Goal: Information Seeking & Learning: Find specific fact

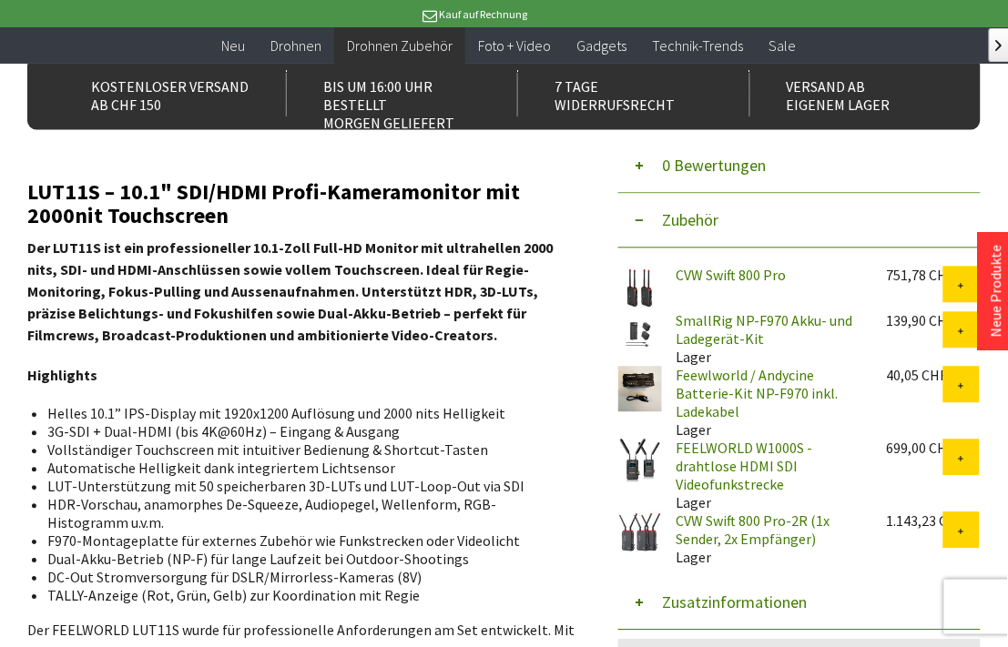
scroll to position [607, 0]
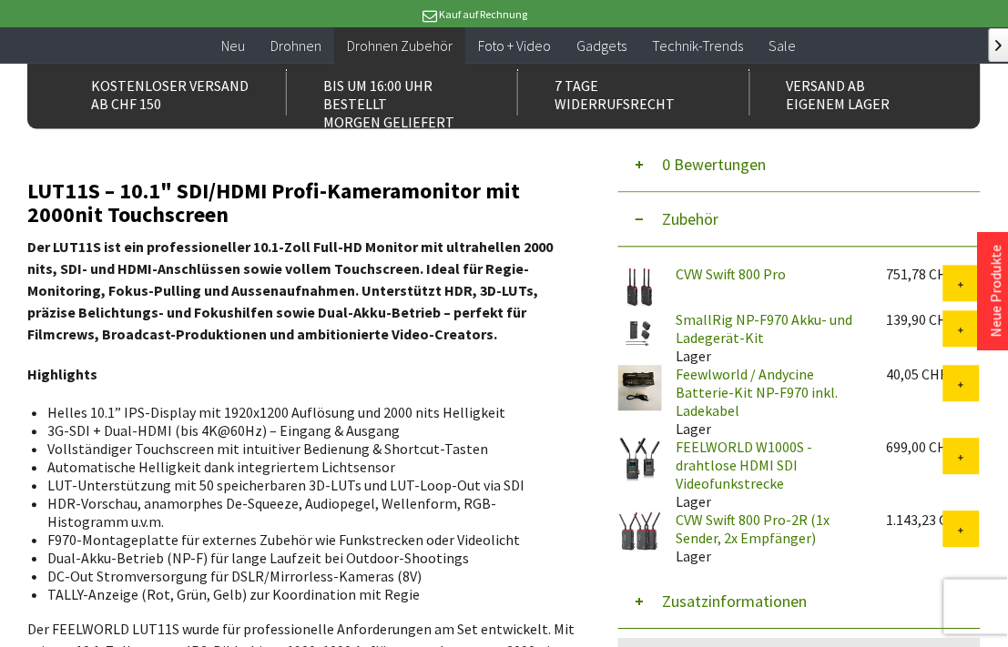
click at [715, 576] on button "Zusatzinformationen" at bounding box center [799, 603] width 362 height 55
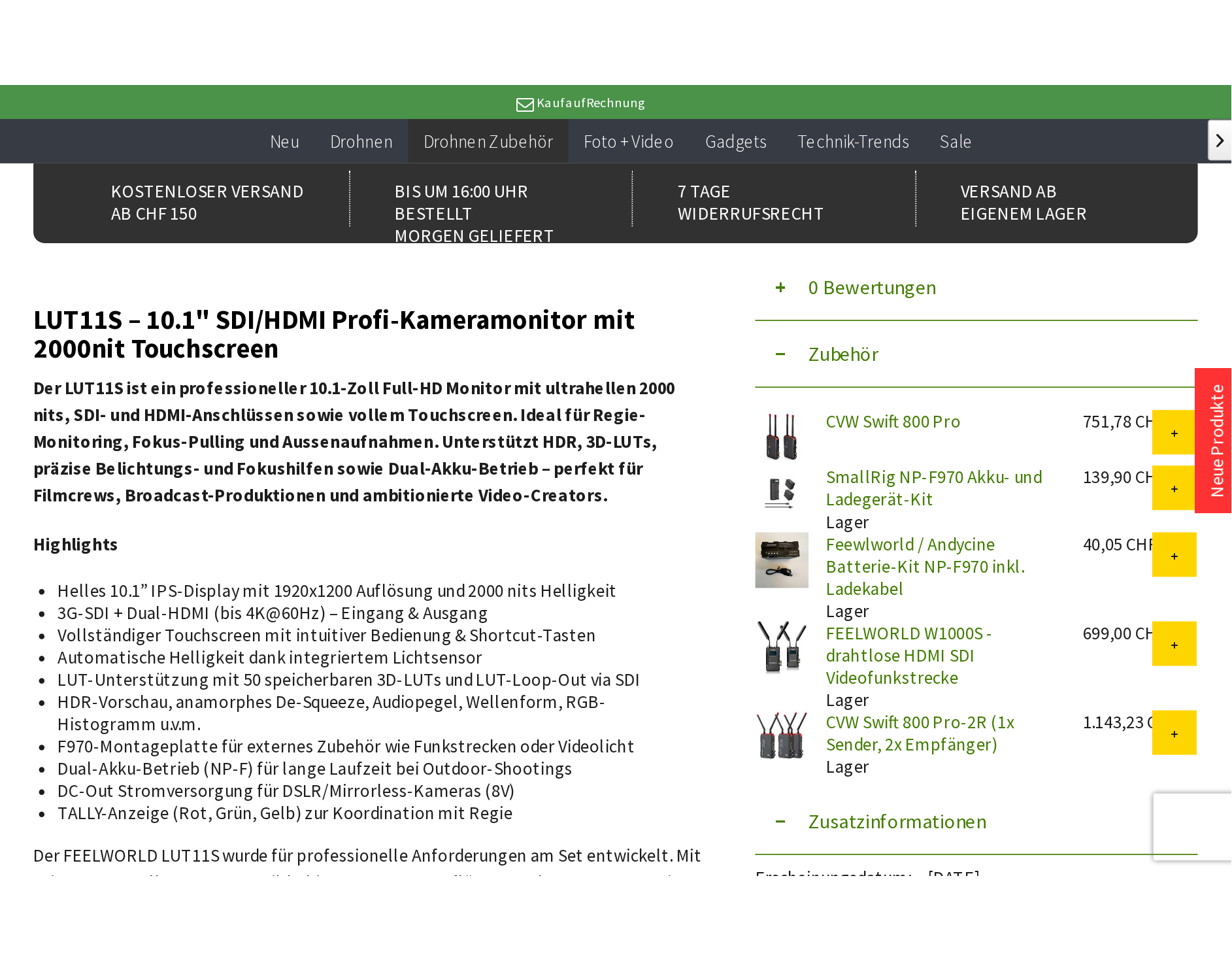
scroll to position [581, 0]
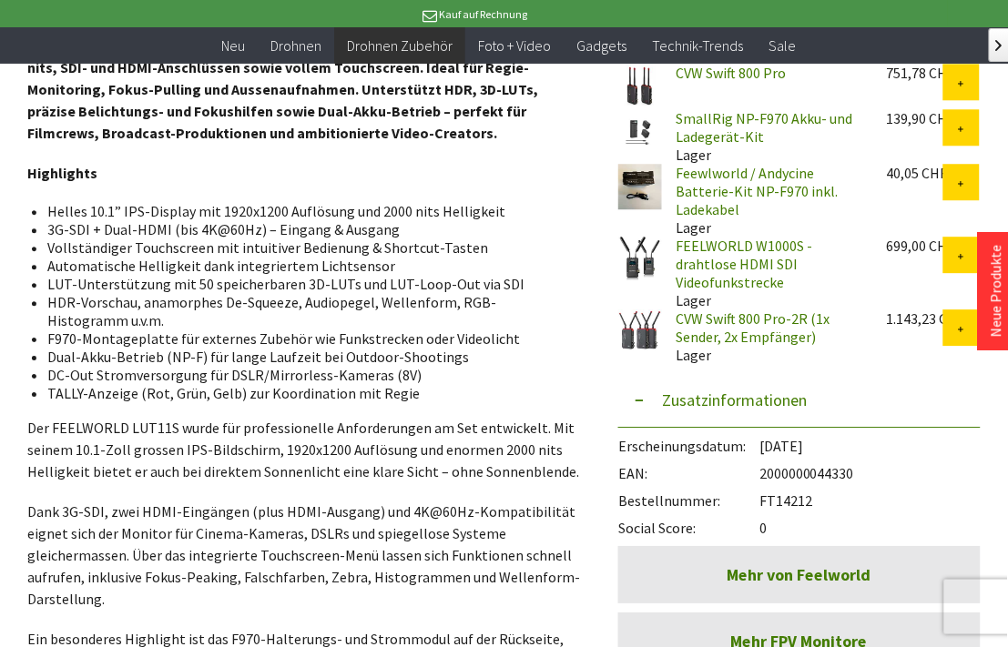
drag, startPoint x: 824, startPoint y: 452, endPoint x: 761, endPoint y: 464, distance: 64.1
click at [761, 483] on div "Bestellnummer: FT14212" at bounding box center [799, 496] width 362 height 27
copy div "FT14212"
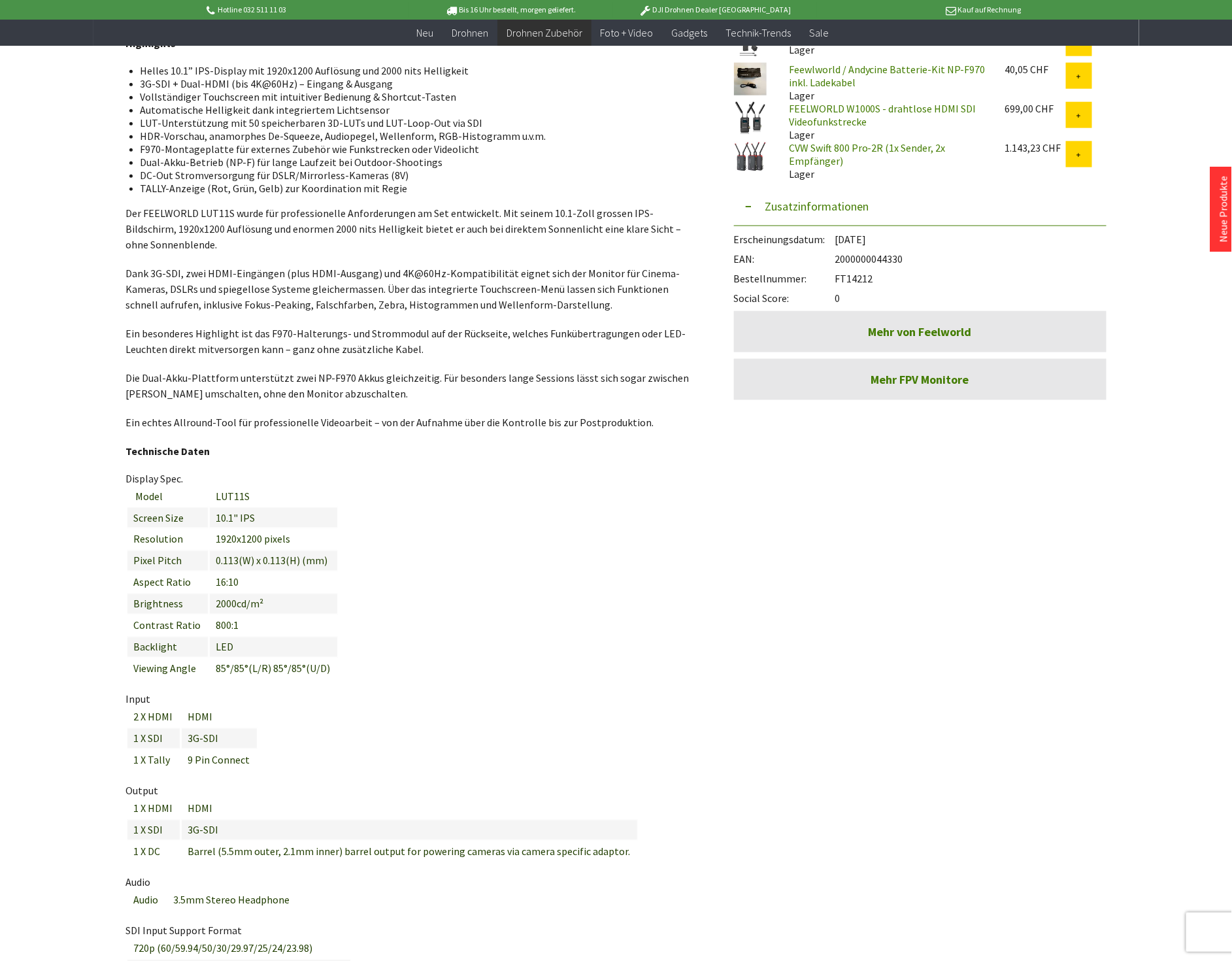
copy div "FT14212"
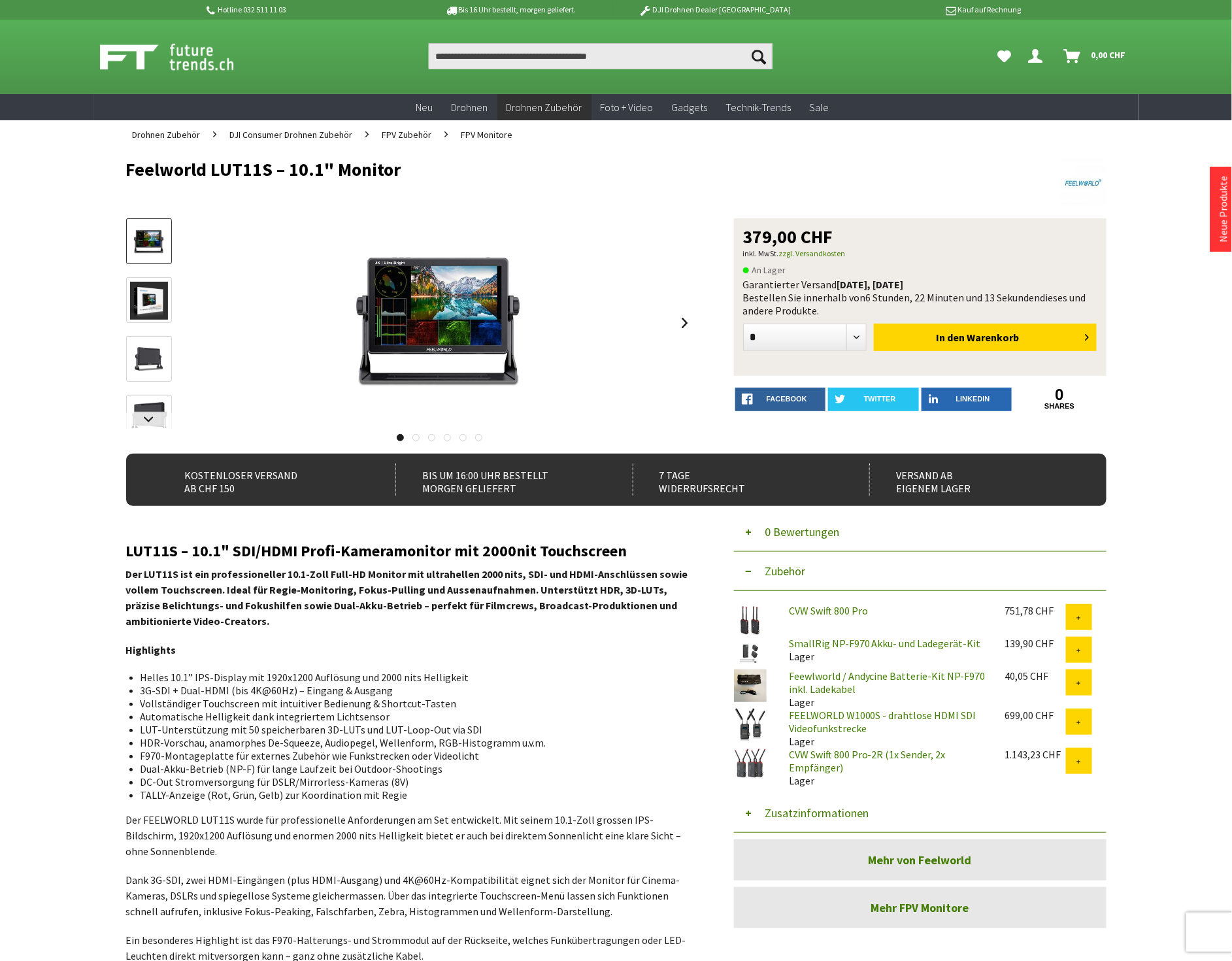
click at [839, 817] on button "Zusatzinformationen" at bounding box center [920, 813] width 372 height 39
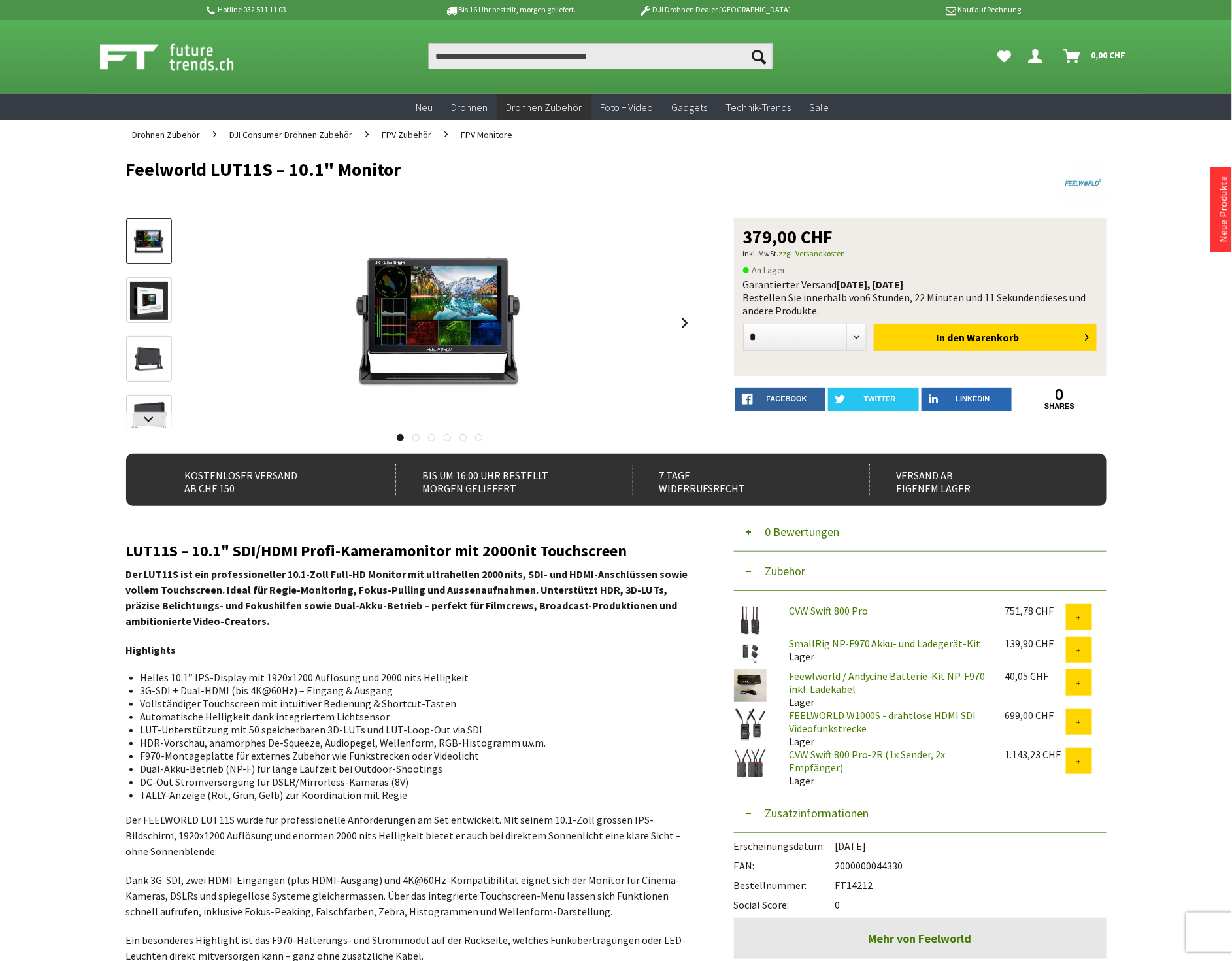
drag, startPoint x: 878, startPoint y: 883, endPoint x: 835, endPoint y: 886, distance: 43.1
click at [835, 886] on div "Bestellnummer: FT14212" at bounding box center [920, 881] width 372 height 19
copy div "FT14212"
drag, startPoint x: 413, startPoint y: 170, endPoint x: 123, endPoint y: 171, distance: 290.0
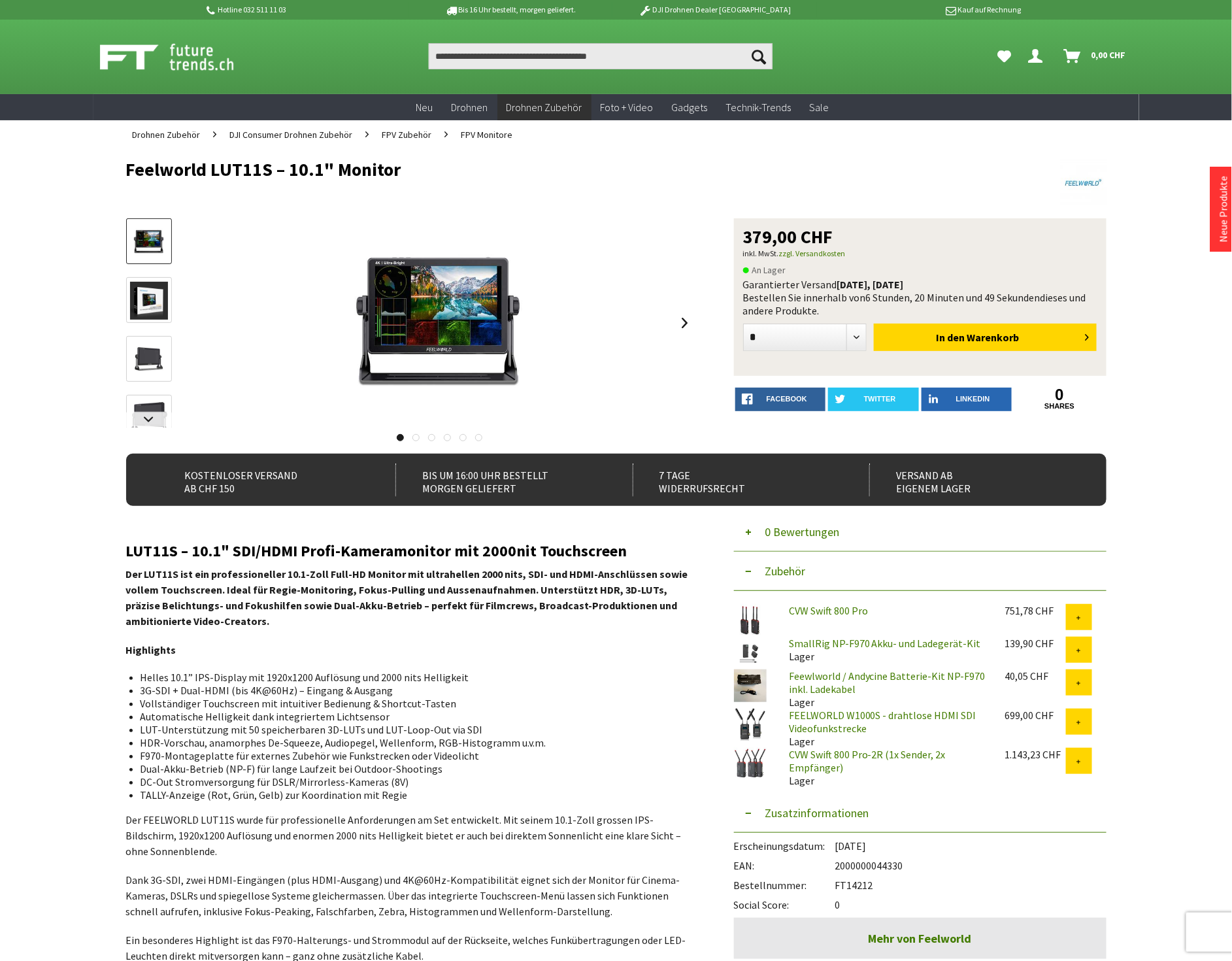
copy h1 "Feelworld LUT11S – 10.1" Monitor"
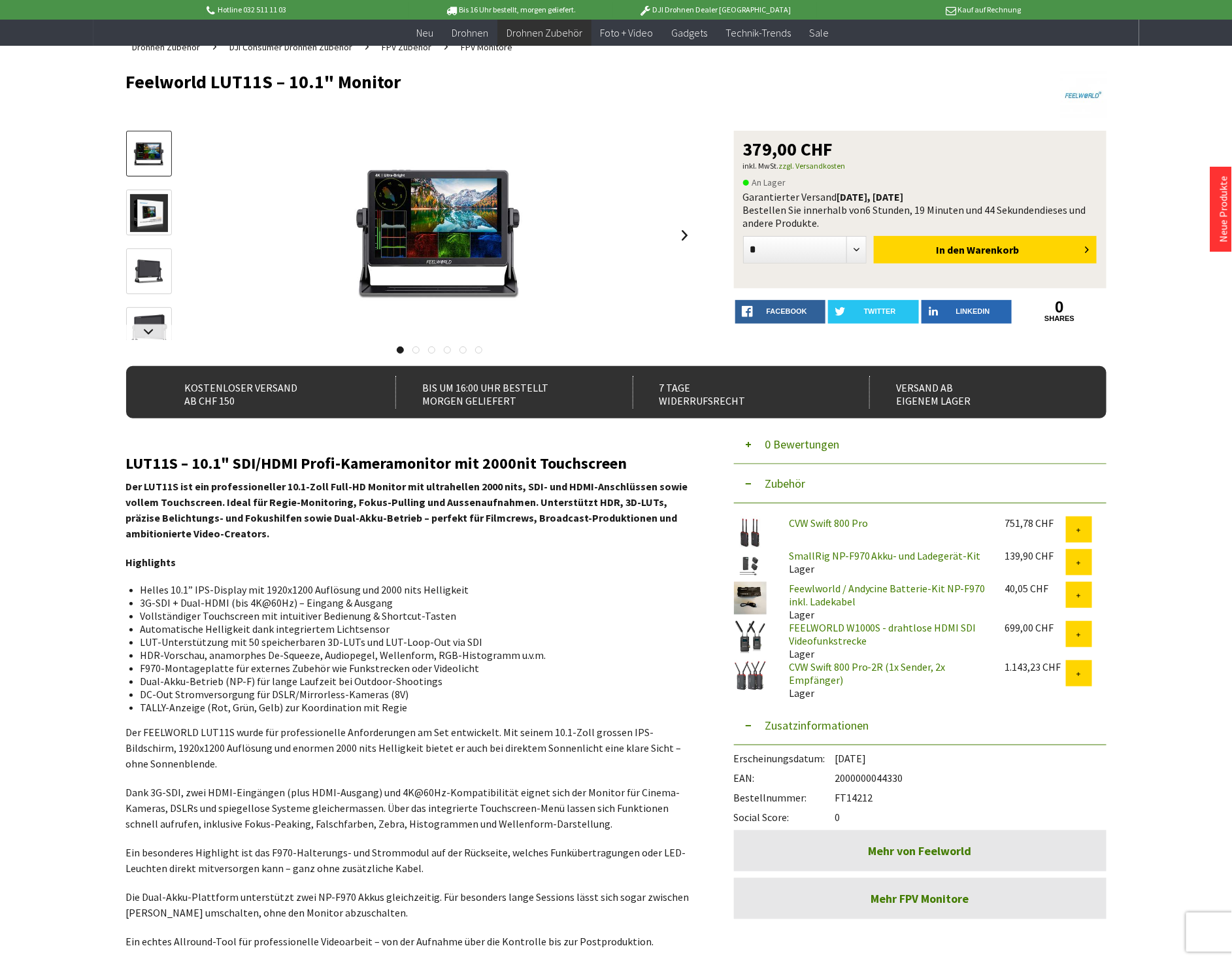
scroll to position [217, 0]
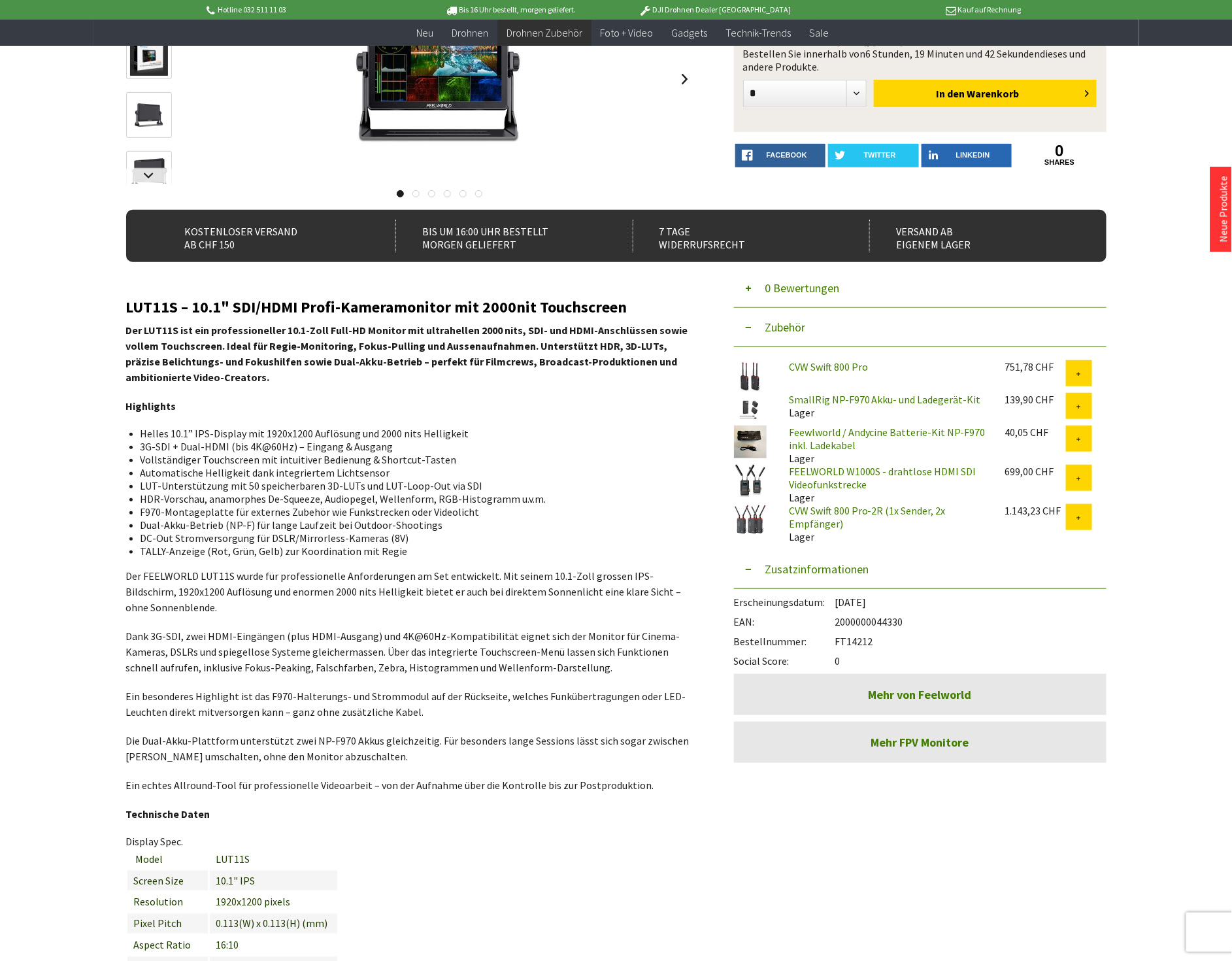
drag, startPoint x: 879, startPoint y: 641, endPoint x: 837, endPoint y: 637, distance: 42.2
click at [837, 637] on div "Bestellnummer: FT14212" at bounding box center [920, 637] width 372 height 19
copy div "FT14212"
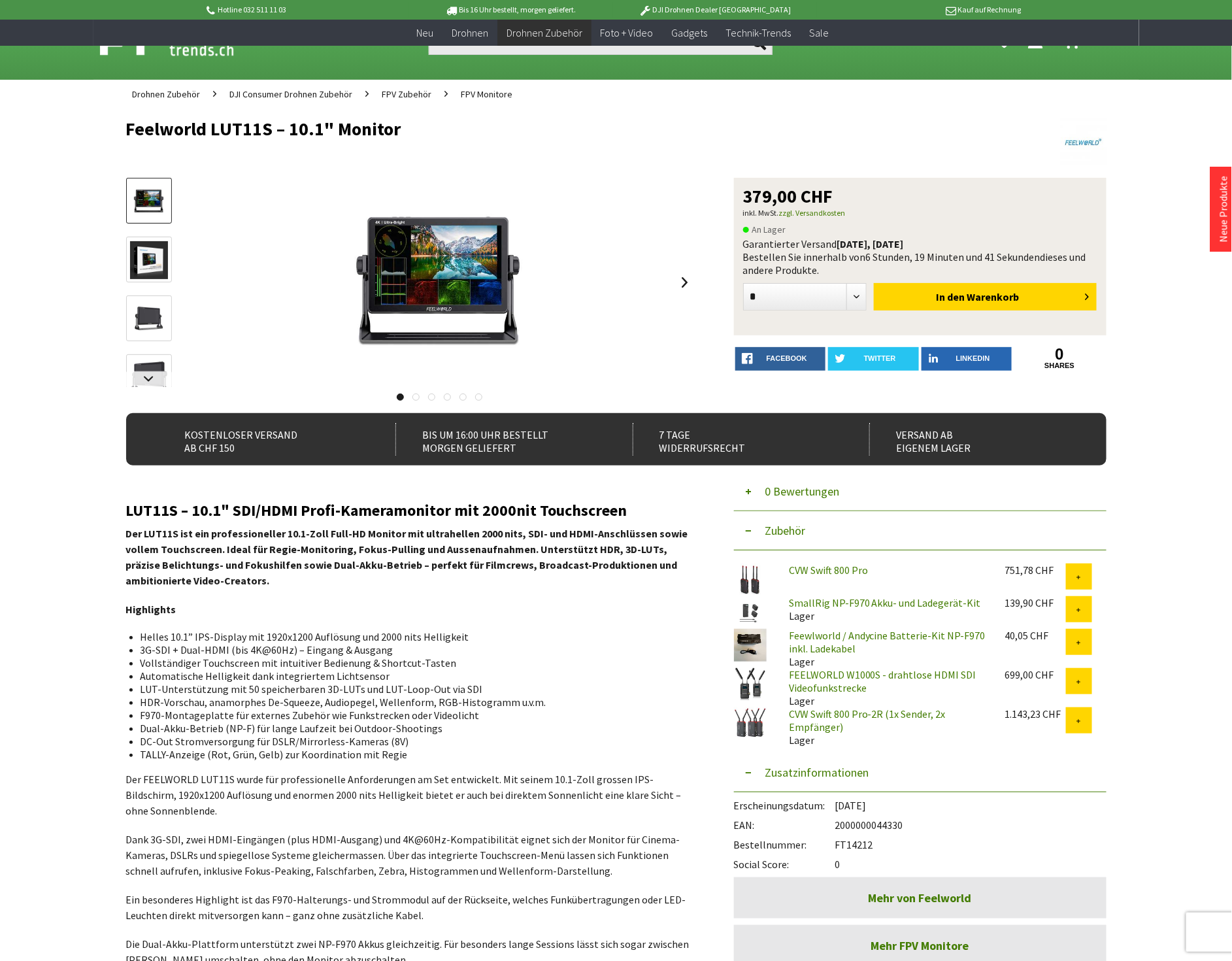
scroll to position [0, 0]
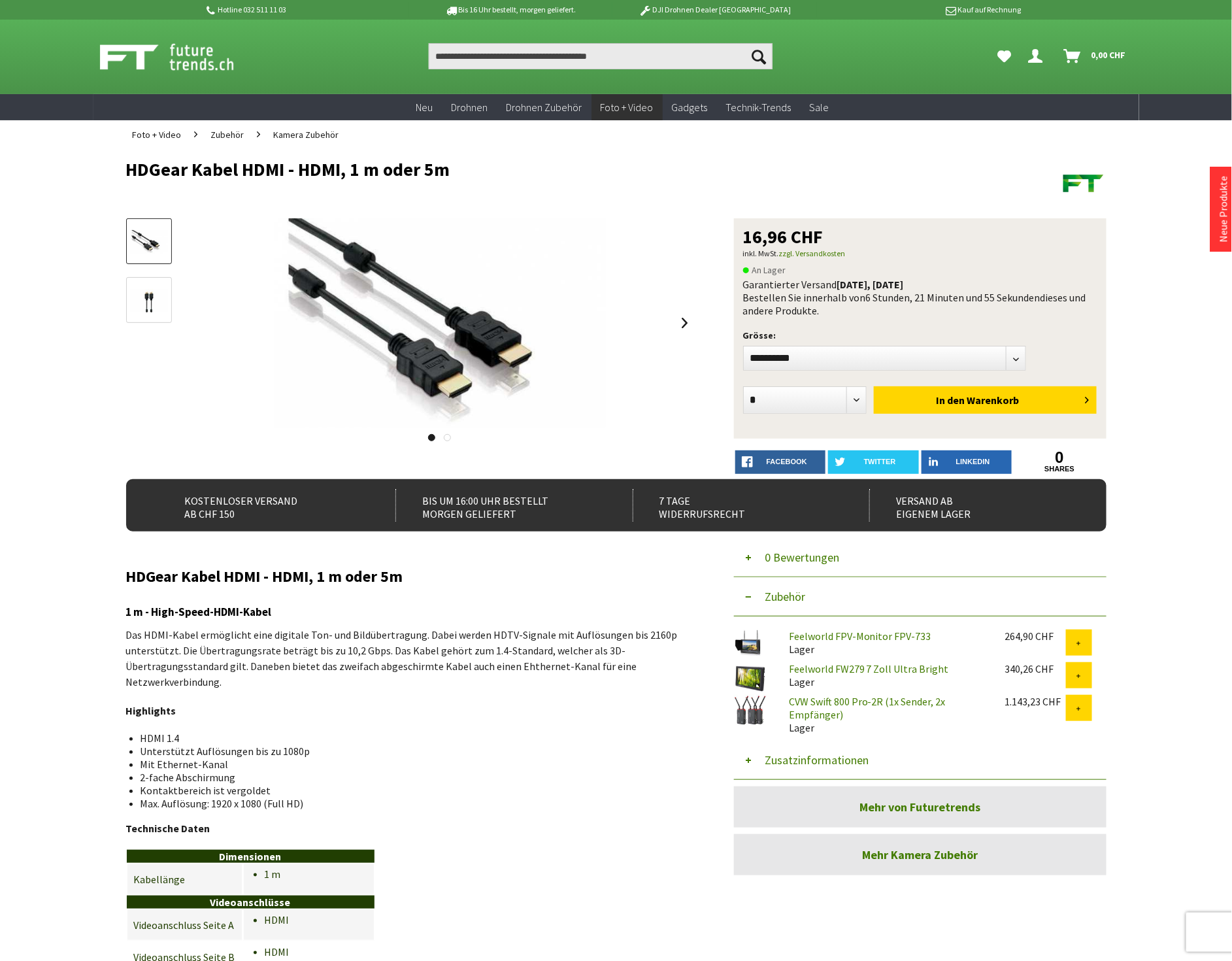
click at [811, 743] on button "Zusatzinformationen" at bounding box center [920, 760] width 372 height 39
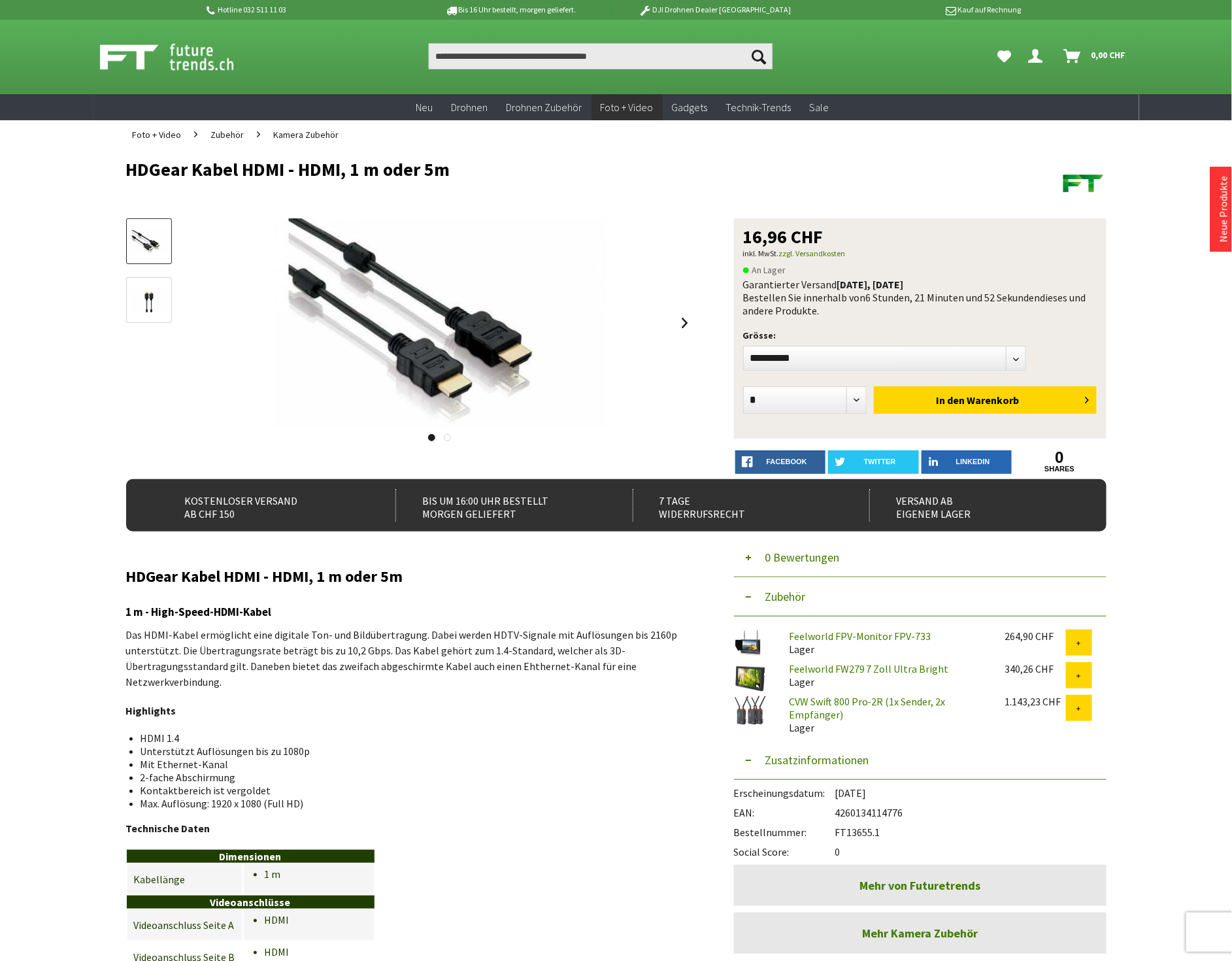
drag, startPoint x: 881, startPoint y: 831, endPoint x: 838, endPoint y: 827, distance: 43.2
click at [838, 827] on div "Bestellnummer: FT13655.1" at bounding box center [920, 828] width 372 height 19
copy div "FT13655.1"
drag, startPoint x: 614, startPoint y: 781, endPoint x: 571, endPoint y: 662, distance: 126.5
click at [613, 781] on li "2-fache Abschirmung" at bounding box center [413, 777] width 544 height 13
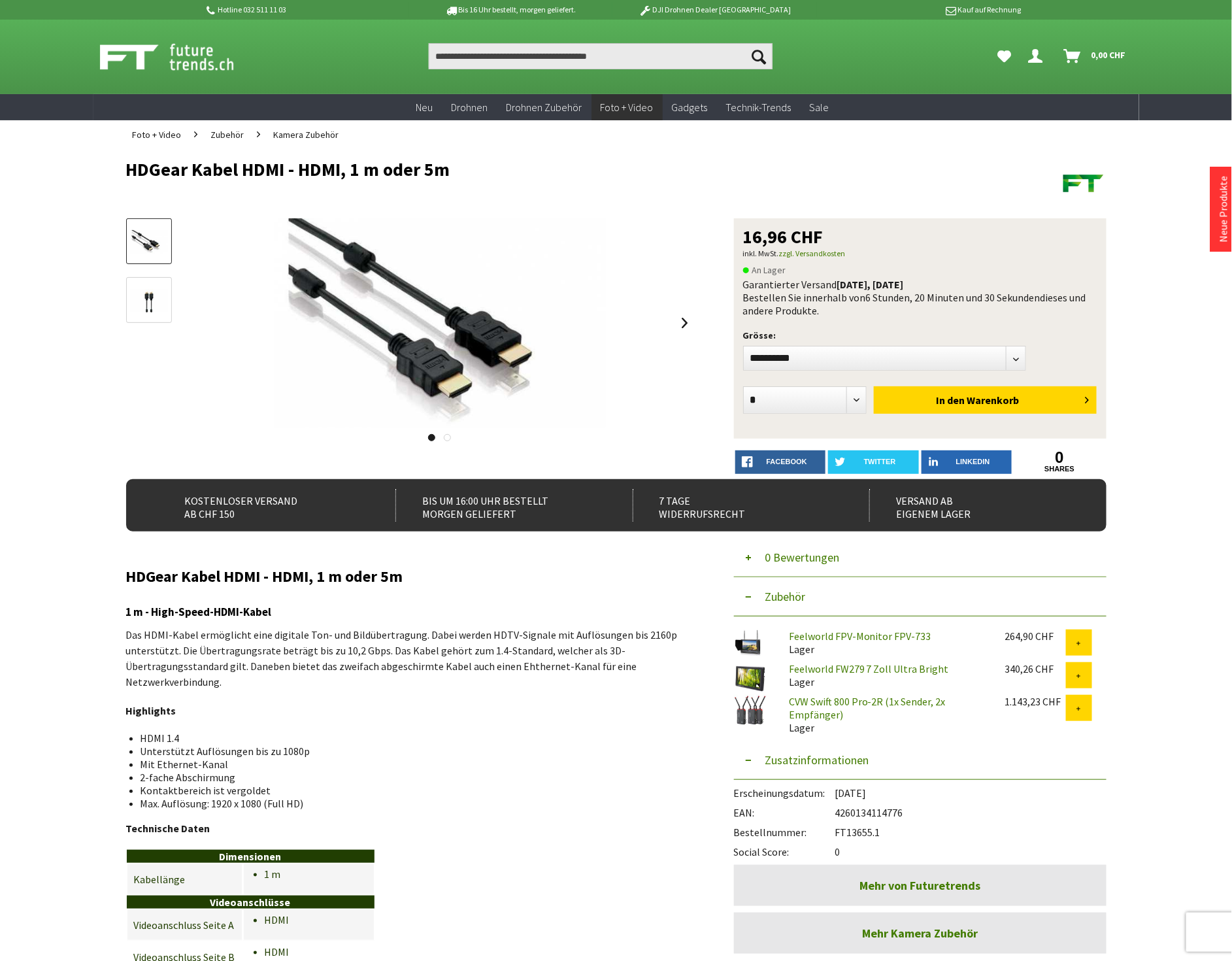
drag, startPoint x: 448, startPoint y: 175, endPoint x: 105, endPoint y: 155, distance: 343.6
copy h1 "HDGear Kabel HDMI - HDMI, 1 m oder 5m"
drag, startPoint x: 883, startPoint y: 828, endPoint x: 835, endPoint y: 830, distance: 48.0
click at [835, 830] on div "Bestellnummer: FT13655.1" at bounding box center [920, 828] width 372 height 19
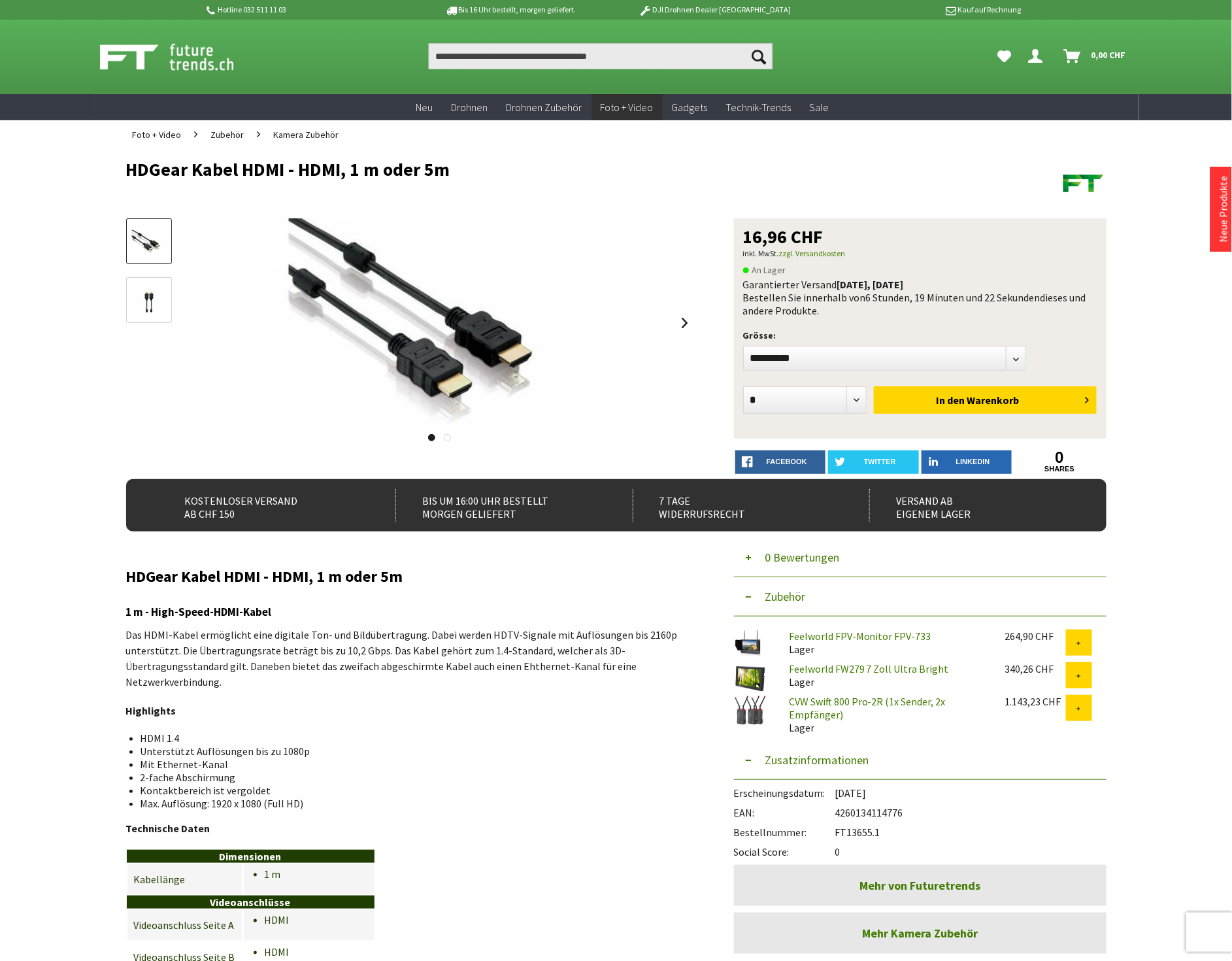
copy div "FT13655.1"
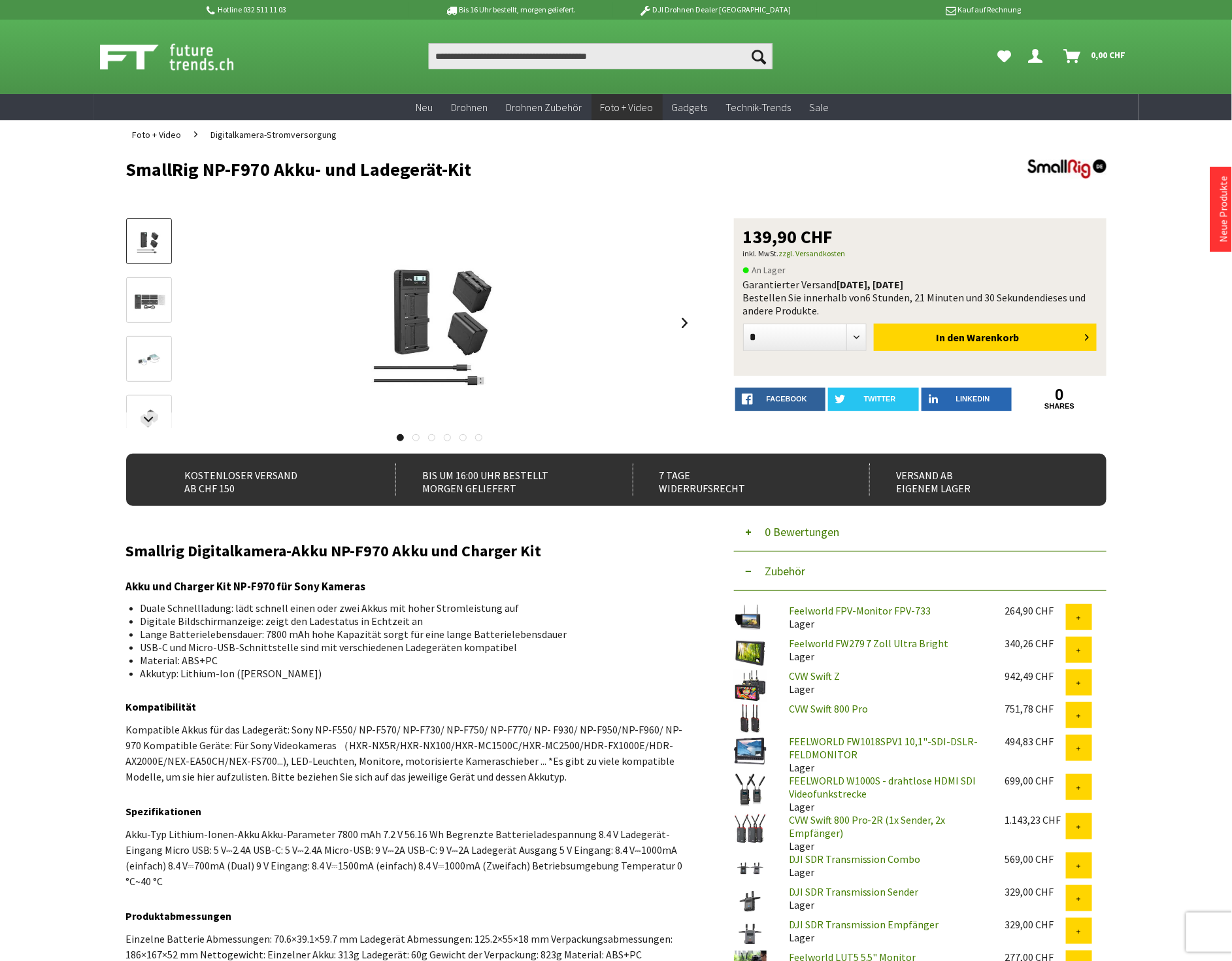
scroll to position [508, 0]
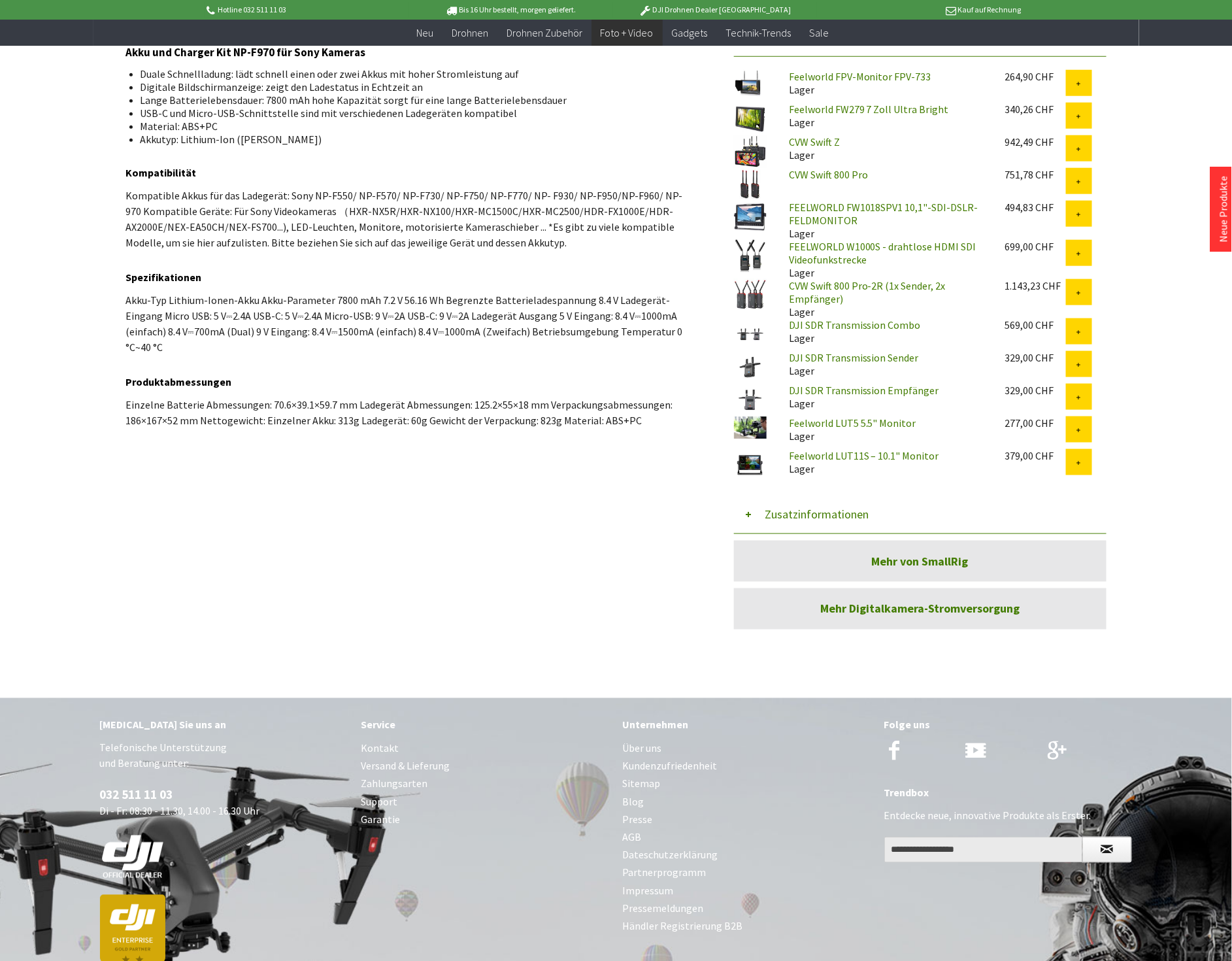
click at [808, 510] on button "Zusatzinformationen" at bounding box center [920, 514] width 372 height 39
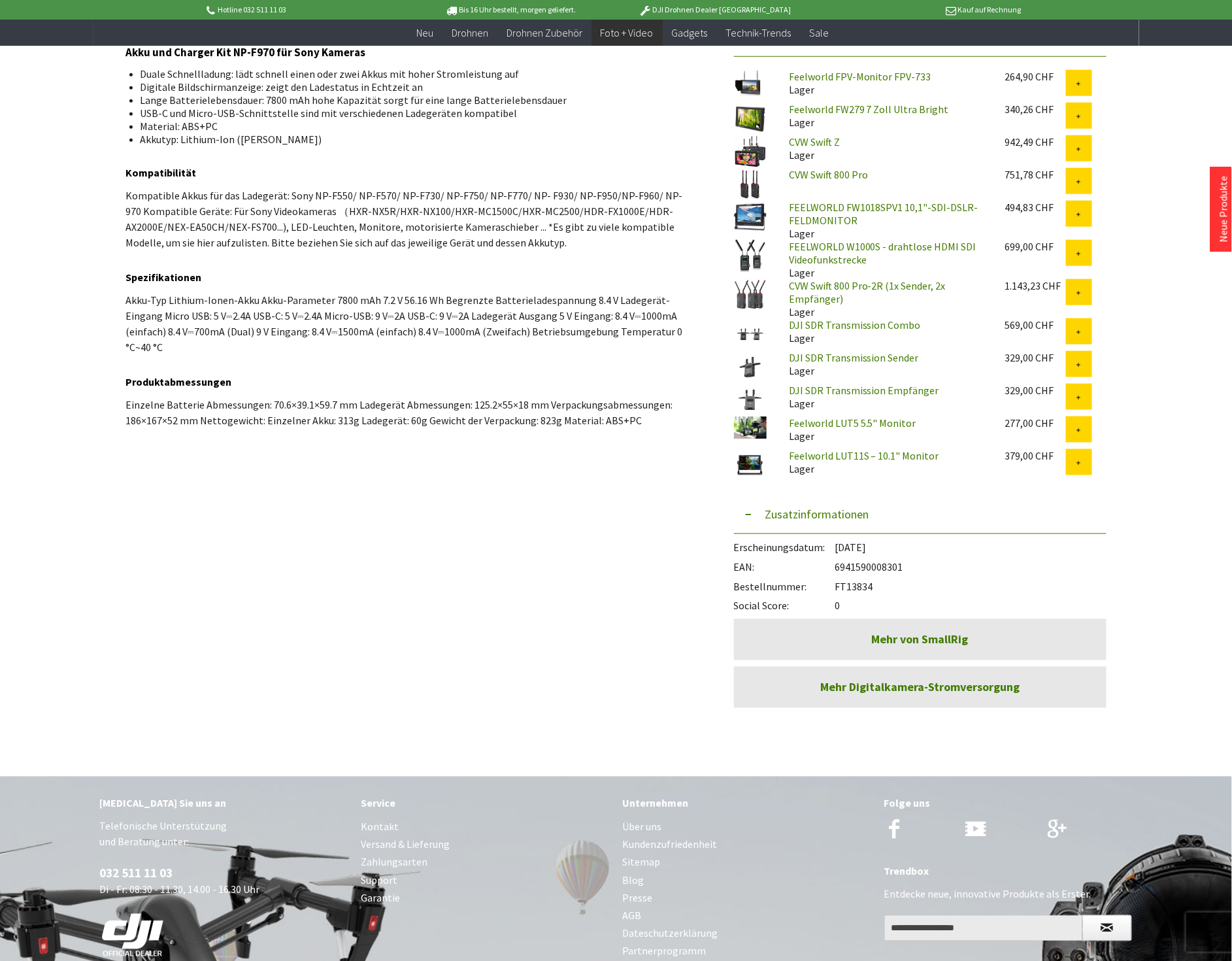
drag, startPoint x: 874, startPoint y: 583, endPoint x: 837, endPoint y: 578, distance: 37.3
click at [837, 578] on div "Bestellnummer: FT13834" at bounding box center [920, 583] width 372 height 19
drag, startPoint x: 837, startPoint y: 578, endPoint x: 847, endPoint y: 584, distance: 11.7
copy div "FT13834"
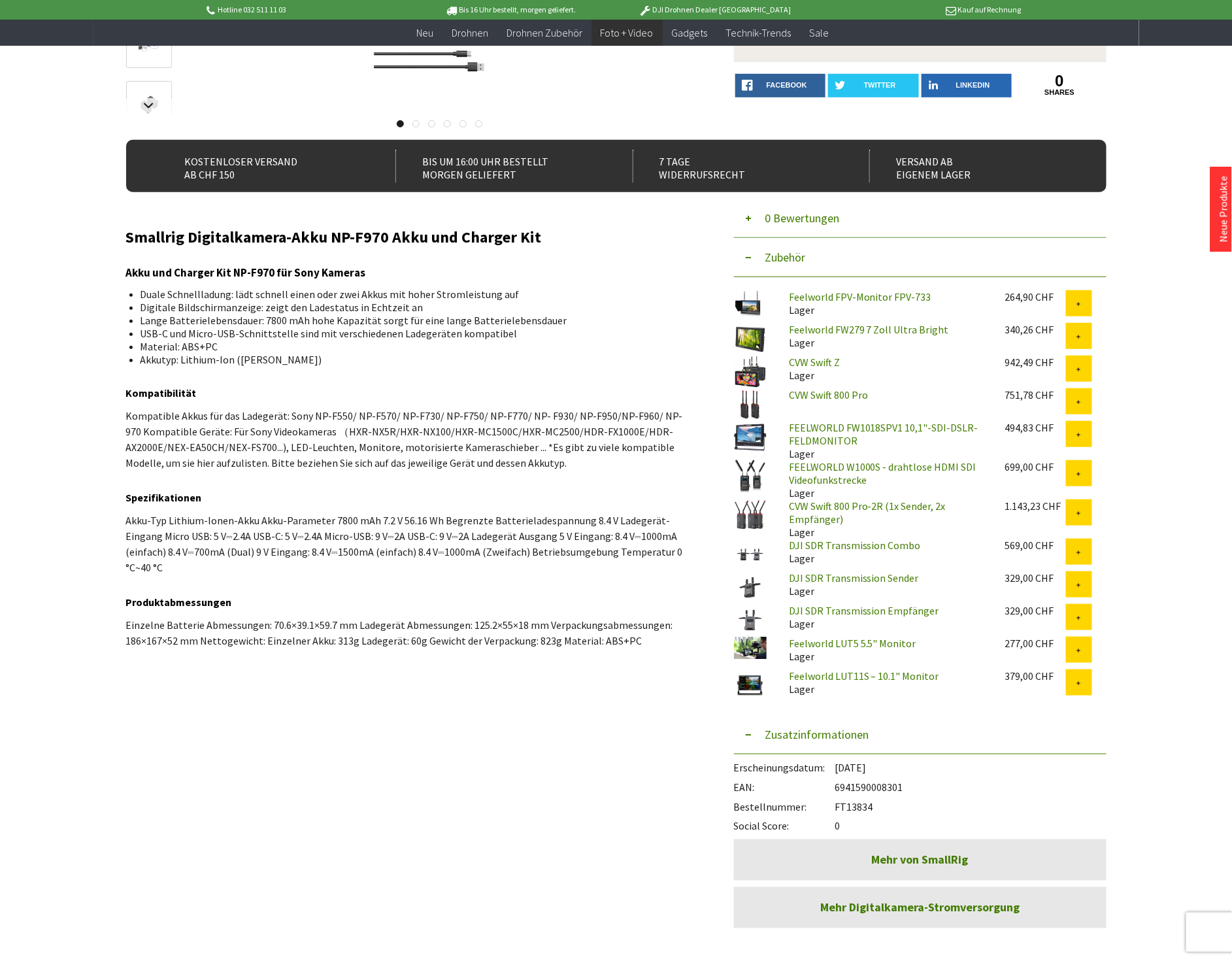
scroll to position [362, 0]
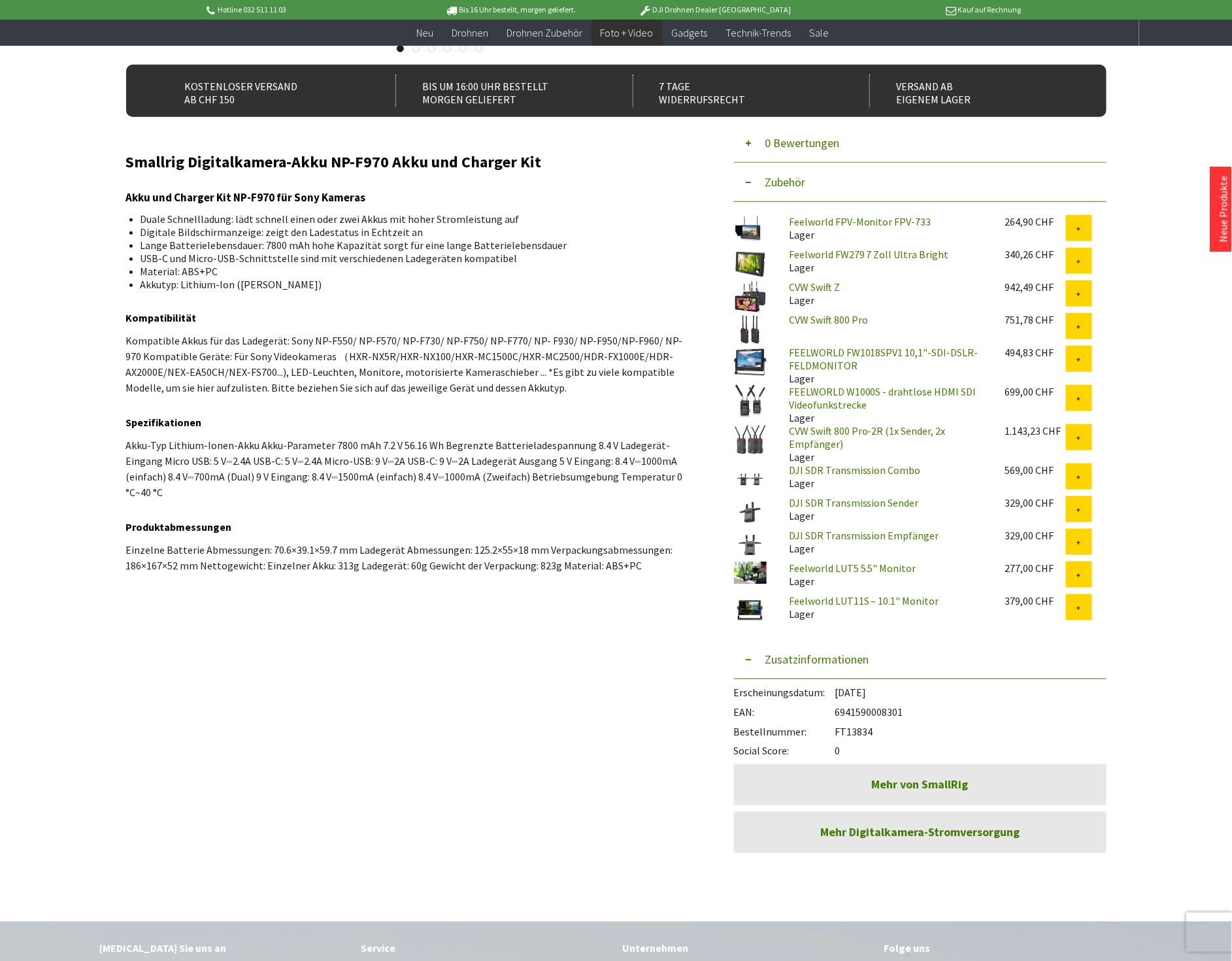
copy div "FT13834"
